Goal: Task Accomplishment & Management: Manage account settings

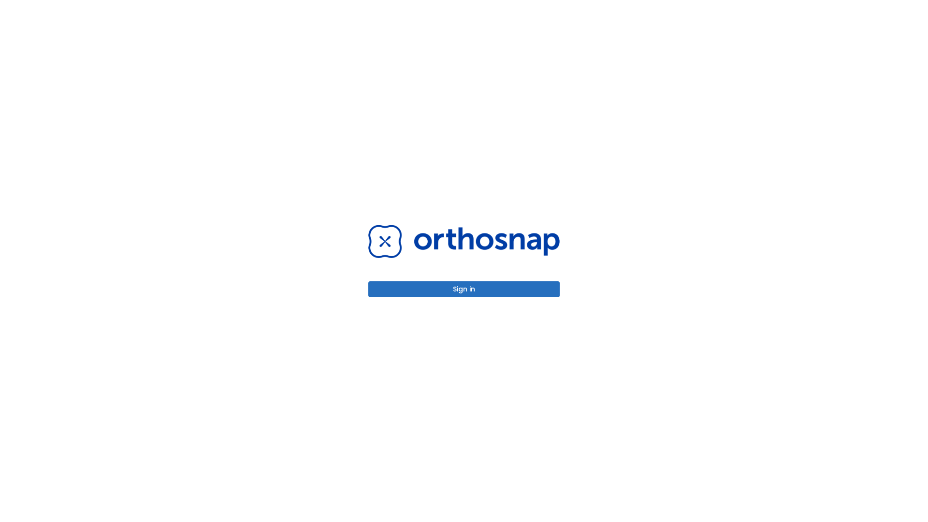
click at [464, 289] on button "Sign in" at bounding box center [463, 289] width 191 height 16
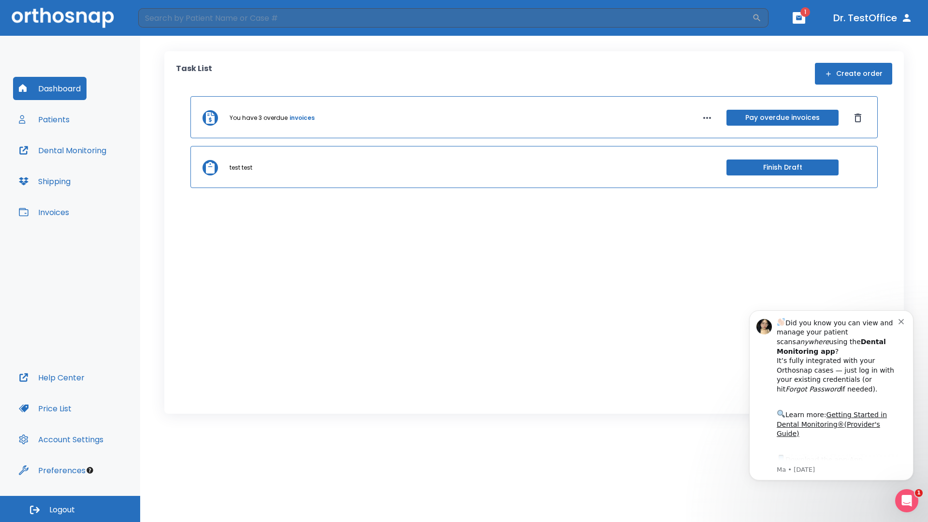
click at [70, 509] on span "Logout" at bounding box center [62, 510] width 26 height 11
